Goal: Transaction & Acquisition: Purchase product/service

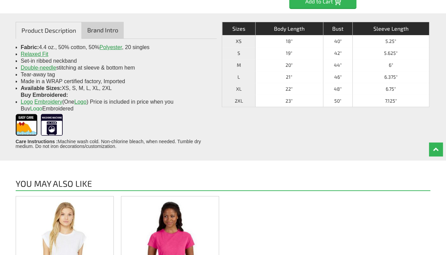
click at [106, 28] on link "Brand Intro" at bounding box center [103, 30] width 42 height 17
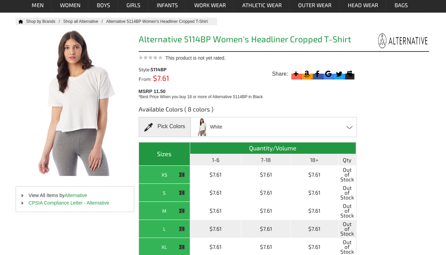
scroll to position [102, 0]
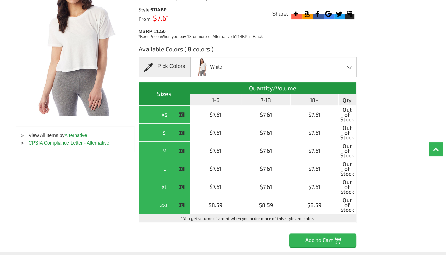
click at [345, 64] on div "White Black - Closeout Camo - Closeout Eco Grey Stars - Closeout Smoke Grey - C…" at bounding box center [274, 67] width 166 height 20
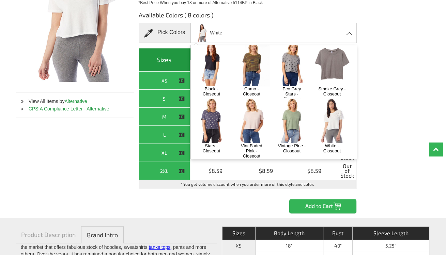
scroll to position [0, 0]
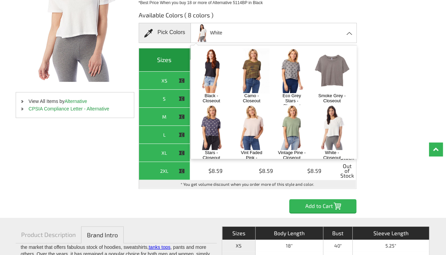
click at [412, 73] on div "Available Colors ( 8 colors ) Pick Colors White Black - Closeout Camo - Closeou…" at bounding box center [284, 109] width 290 height 207
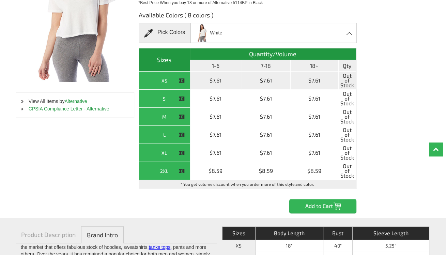
click at [169, 82] on div "XS" at bounding box center [164, 80] width 47 height 9
click at [188, 82] on th "XS" at bounding box center [164, 81] width 51 height 18
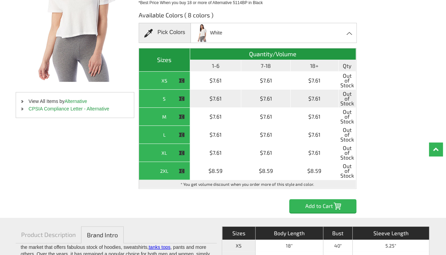
click at [190, 101] on th "S" at bounding box center [164, 99] width 51 height 18
click at [218, 99] on td "$7.61" at bounding box center [215, 99] width 51 height 18
drag, startPoint x: 249, startPoint y: 93, endPoint x: 255, endPoint y: 94, distance: 5.5
click at [252, 93] on td "$7.61" at bounding box center [265, 99] width 49 height 18
drag, startPoint x: 279, startPoint y: 95, endPoint x: 296, endPoint y: 98, distance: 17.3
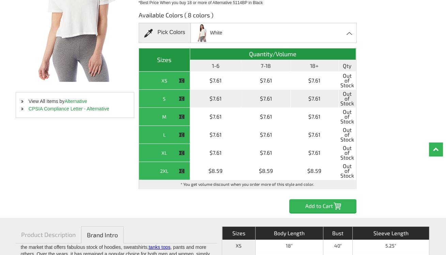
click at [279, 96] on td "$7.61" at bounding box center [265, 99] width 49 height 18
click at [315, 97] on td "$7.61" at bounding box center [315, 99] width 48 height 18
